Goal: Obtain resource: Download file/media

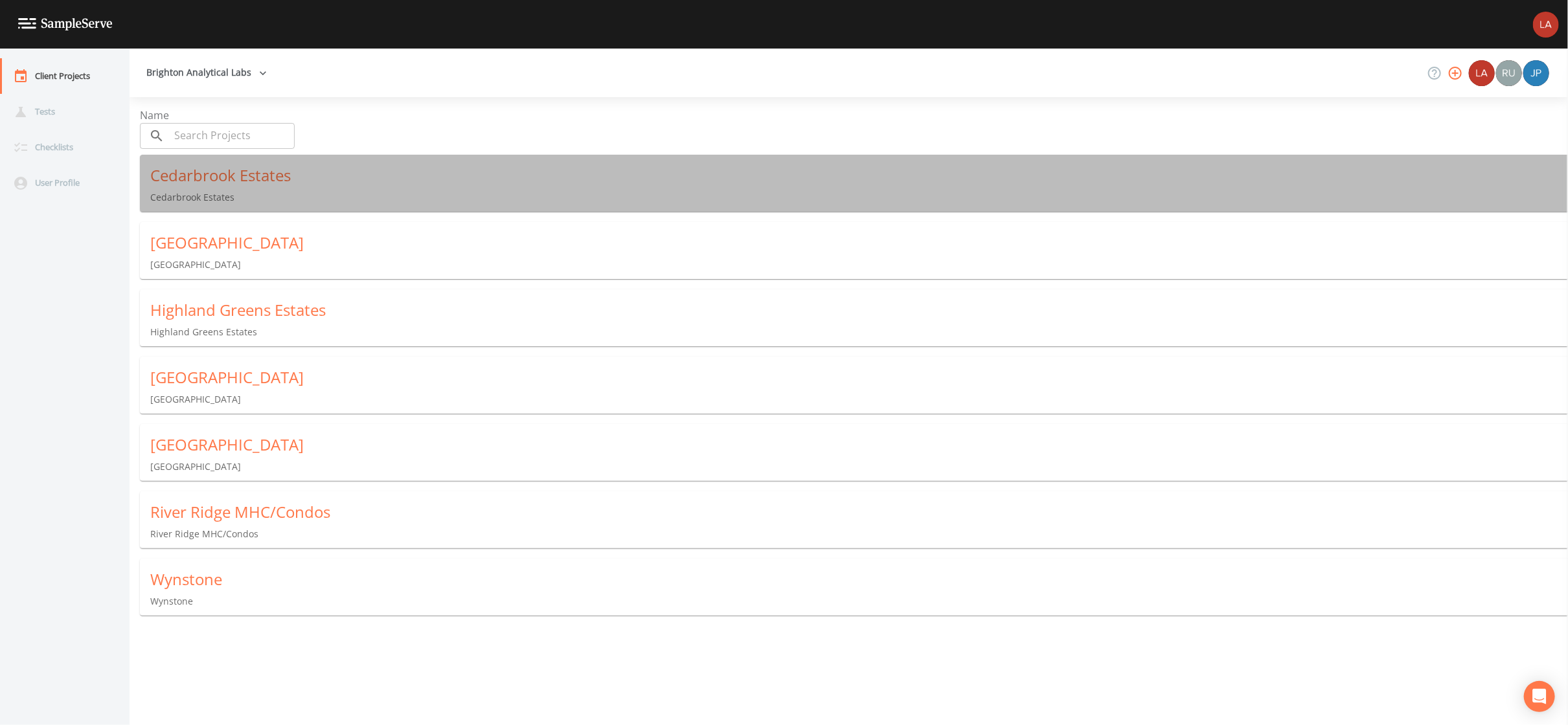
click at [202, 165] on div "Cedarbrook Estates" at bounding box center [859, 176] width 1418 height 21
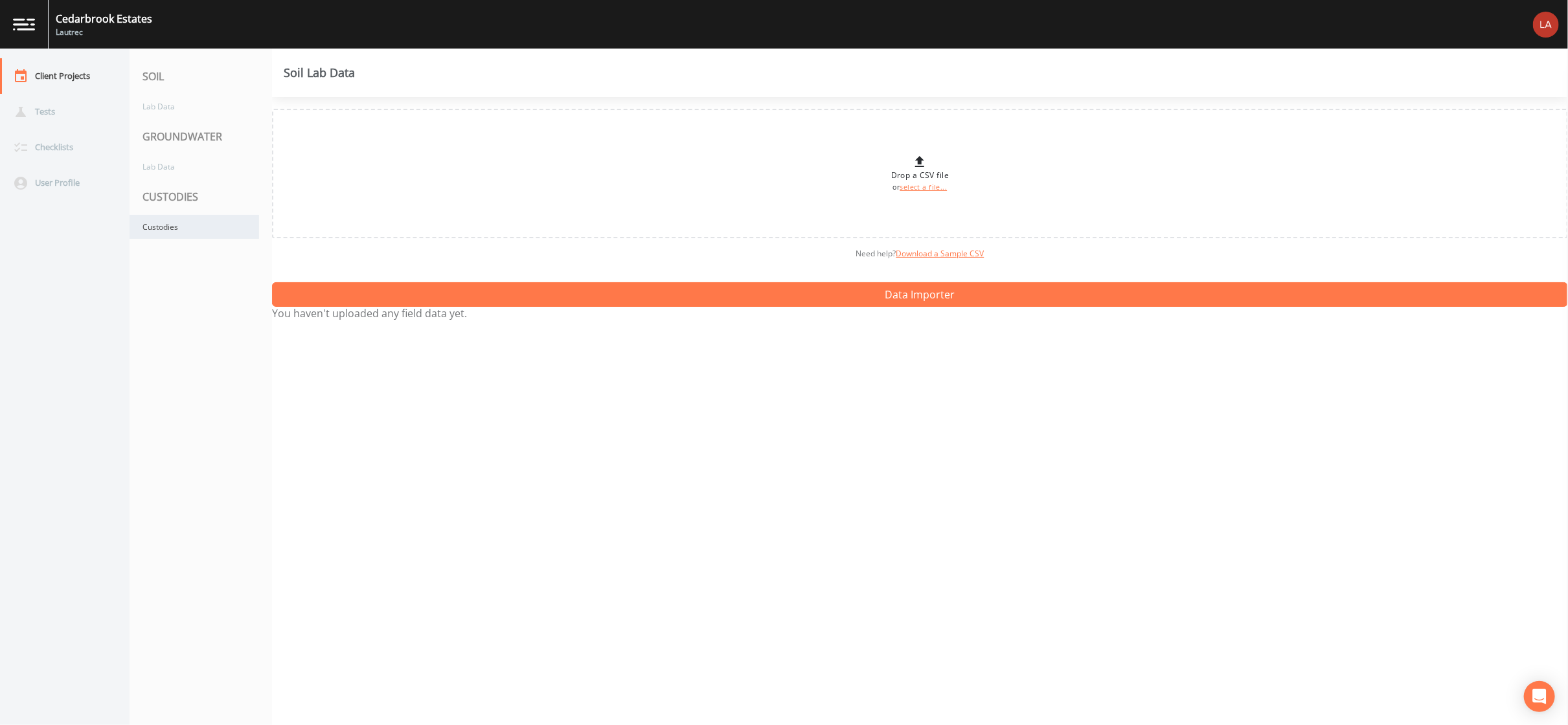
click at [139, 228] on div "Custodies" at bounding box center [193, 227] width 129 height 24
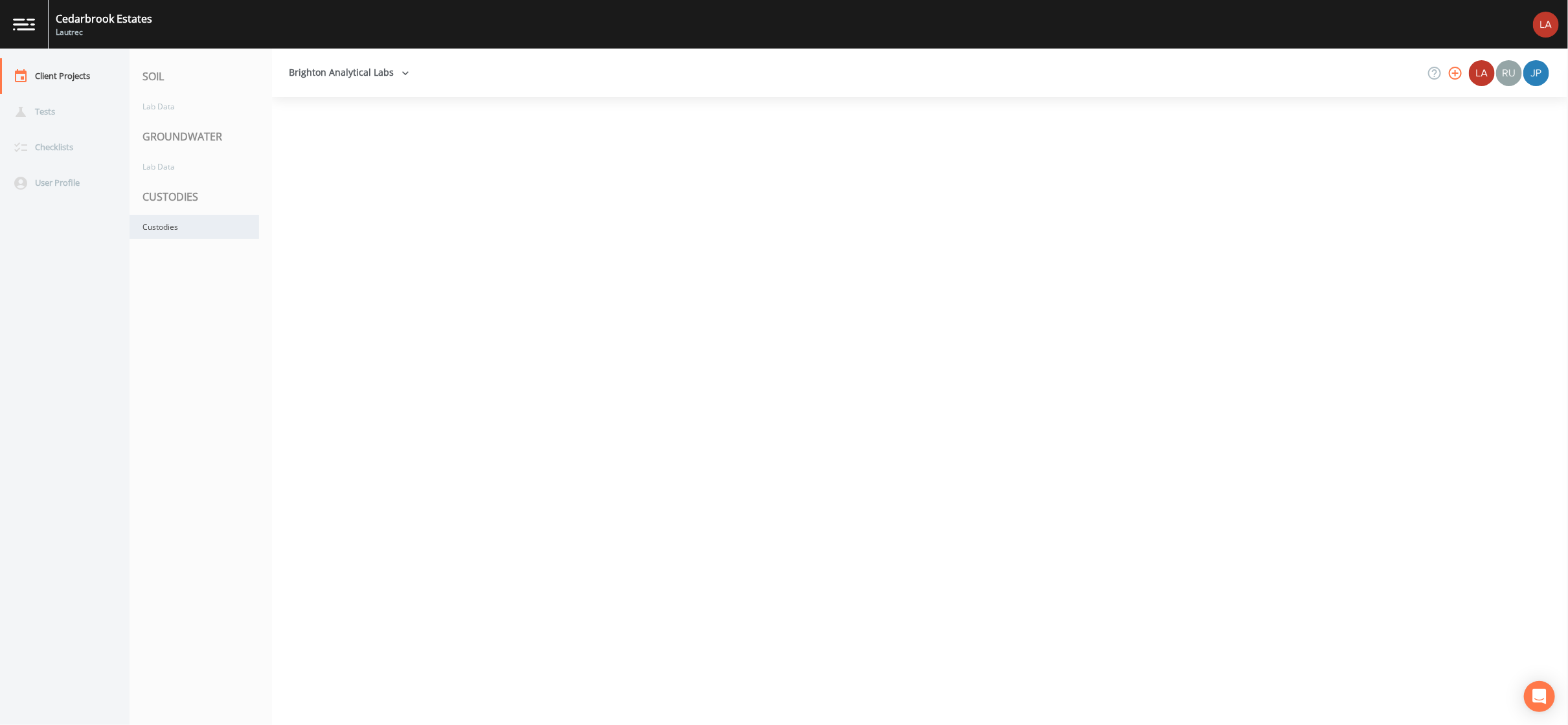
click at [152, 233] on div "Custodies" at bounding box center [193, 227] width 129 height 24
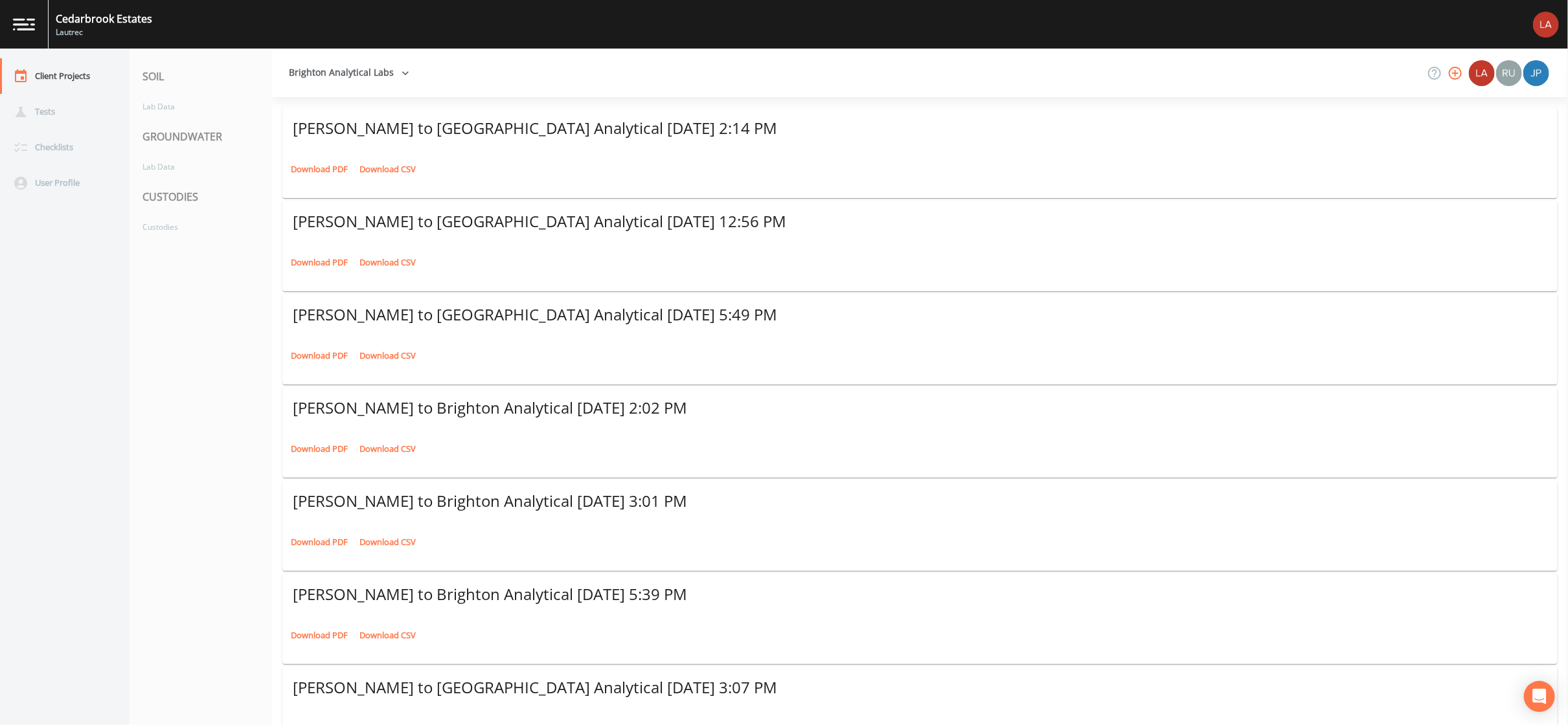
click at [315, 159] on link "Download PDF" at bounding box center [319, 169] width 63 height 20
click at [97, 75] on div "Client Projects" at bounding box center [58, 76] width 117 height 36
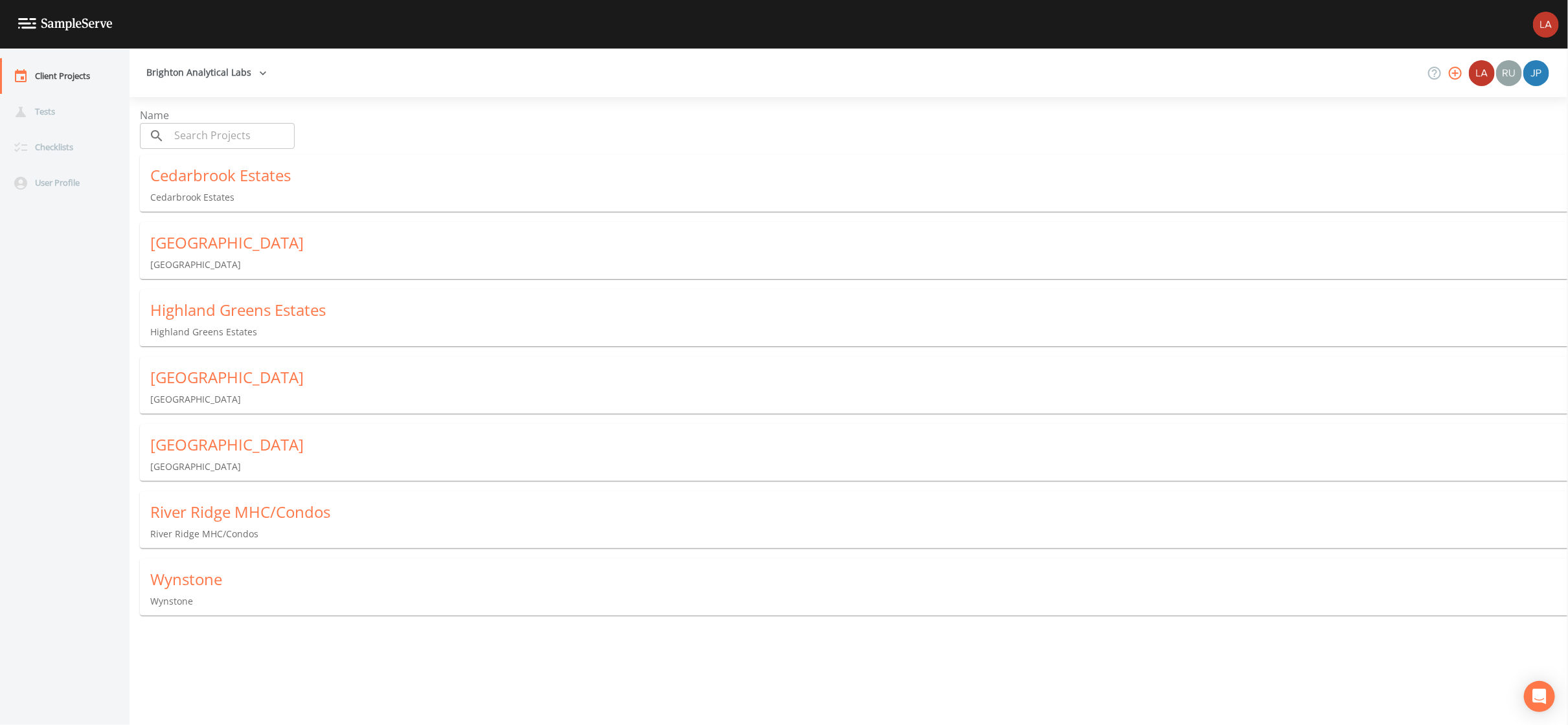
click at [230, 375] on div "[GEOGRAPHIC_DATA]" at bounding box center [859, 378] width 1418 height 21
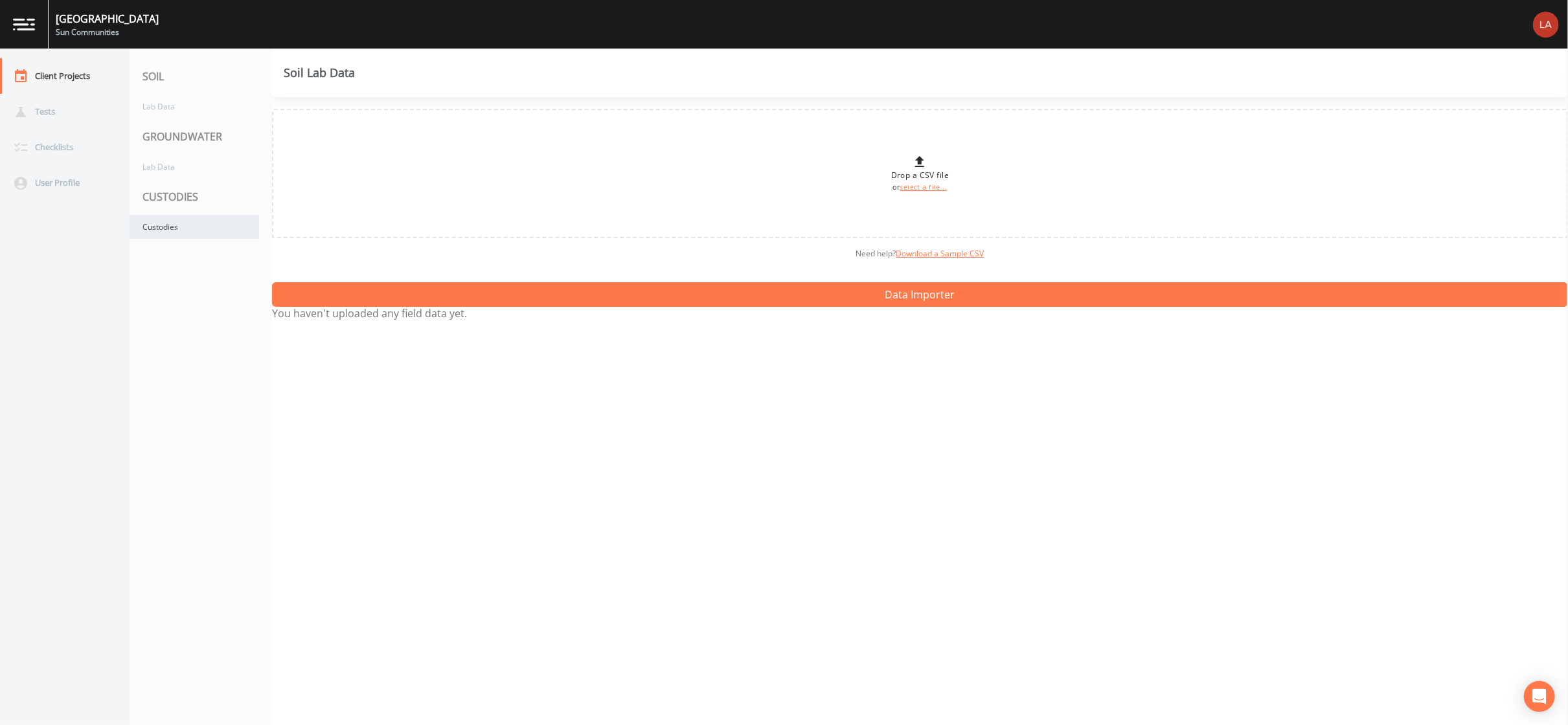
click at [166, 228] on div "Custodies" at bounding box center [193, 227] width 129 height 24
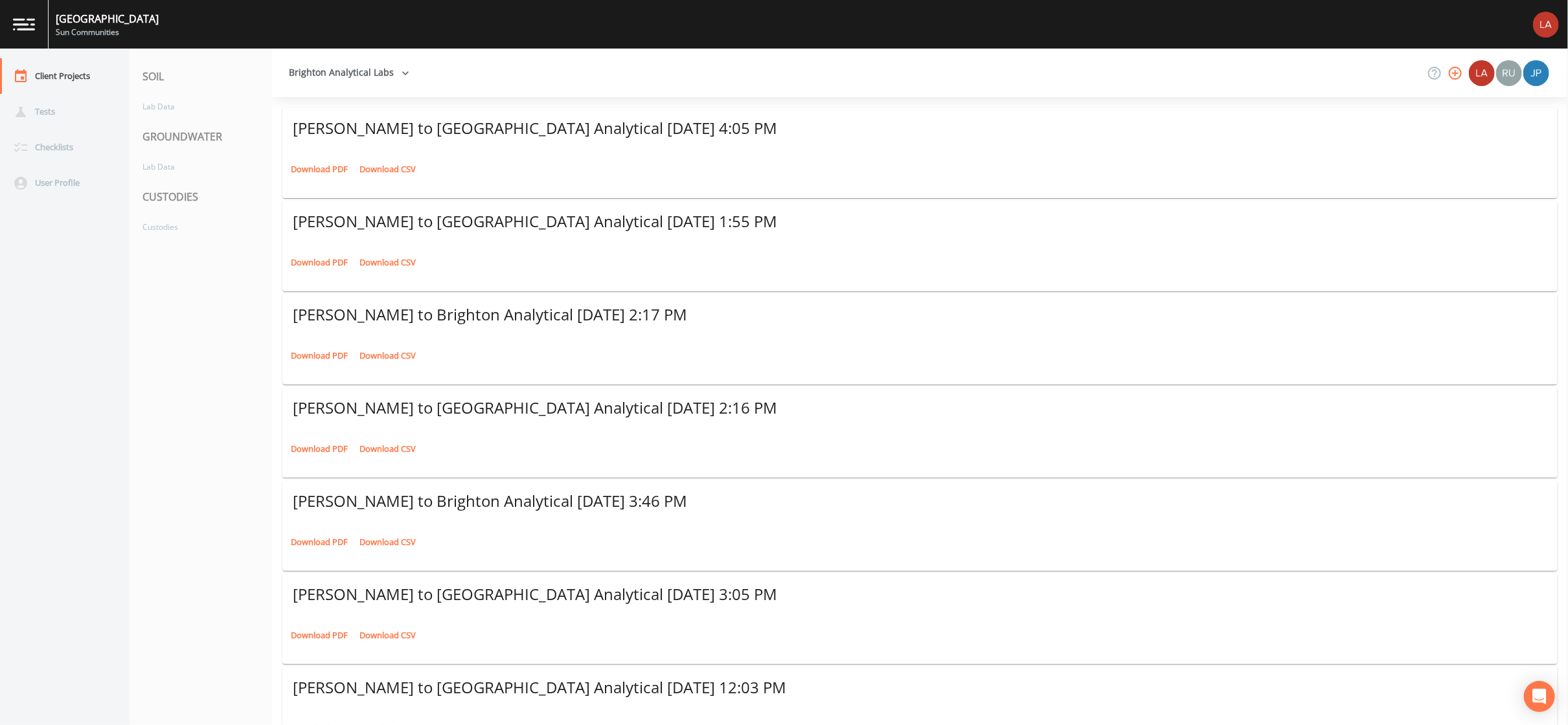
click at [306, 159] on link "Download PDF" at bounding box center [319, 169] width 63 height 20
